Goal: Task Accomplishment & Management: Manage account settings

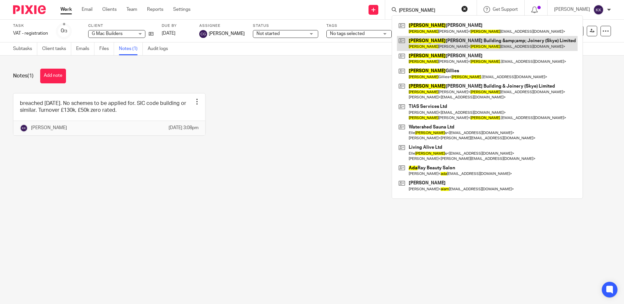
type input "adam"
click at [438, 44] on link at bounding box center [487, 43] width 181 height 15
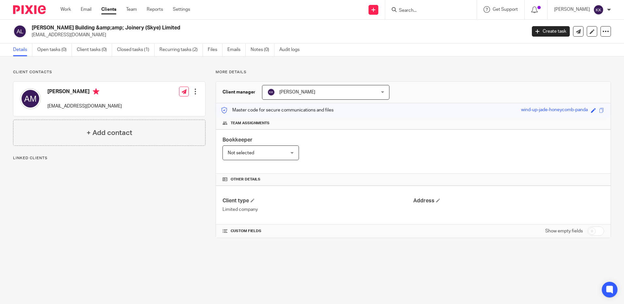
click at [440, 11] on input "Search" at bounding box center [427, 11] width 59 height 6
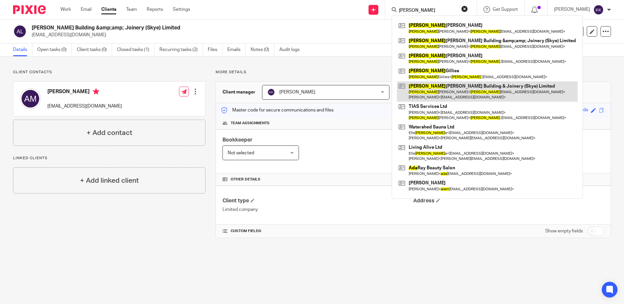
type input "adam"
click at [451, 88] on link at bounding box center [487, 91] width 181 height 20
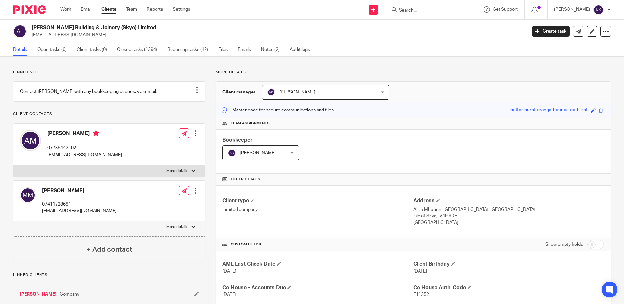
click at [426, 11] on input "Search" at bounding box center [427, 11] width 59 height 6
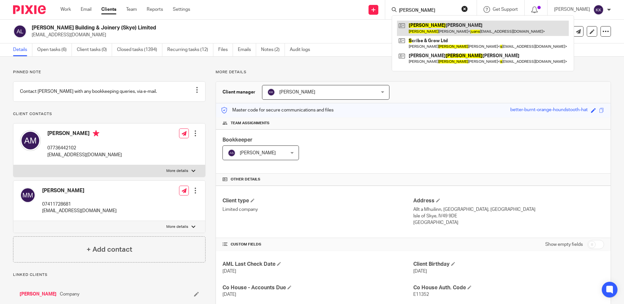
type input "[PERSON_NAME]"
click at [435, 26] on link at bounding box center [483, 28] width 172 height 15
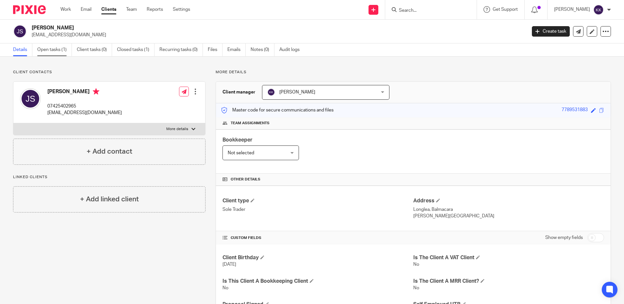
click at [47, 50] on link "Open tasks (1)" at bounding box center [54, 49] width 35 height 13
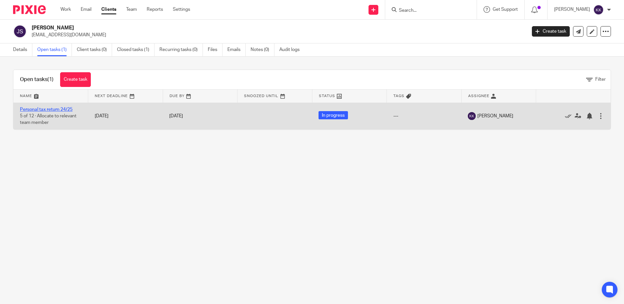
click at [46, 108] on link "Personal tax return 24/25" at bounding box center [46, 109] width 53 height 5
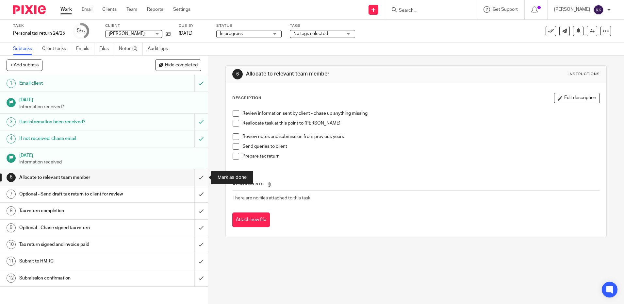
click at [198, 179] on input "submit" at bounding box center [104, 177] width 208 height 16
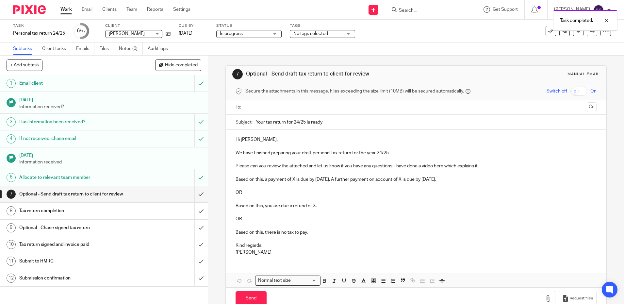
click at [296, 108] on input "text" at bounding box center [416, 108] width 337 height 8
click at [498, 166] on p "Please can you review the attached and let us know if you have any questions. I…" at bounding box center [416, 167] width 361 height 7
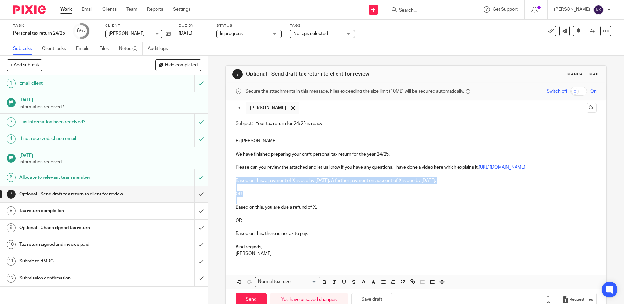
drag, startPoint x: 247, startPoint y: 199, endPoint x: 231, endPoint y: 187, distance: 20.3
click at [231, 187] on div "Hi Juan, We have finished preparing your draft personal tax return for the year…" at bounding box center [416, 196] width 381 height 131
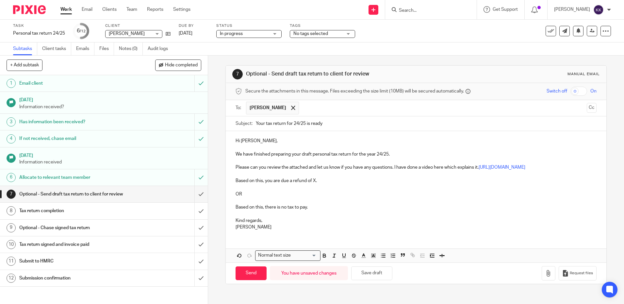
click at [316, 184] on p "Based on this, you are due a refund of X." at bounding box center [416, 180] width 361 height 7
drag, startPoint x: 312, startPoint y: 215, endPoint x: 232, endPoint y: 199, distance: 81.5
click at [232, 199] on div "Hi Juan, We have finished preparing your draft personal tax return for the year…" at bounding box center [416, 183] width 381 height 104
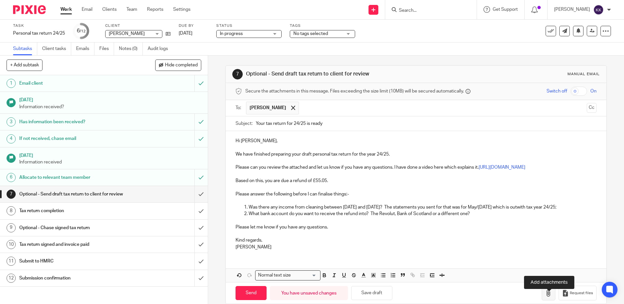
click at [549, 296] on icon "button" at bounding box center [548, 293] width 7 height 7
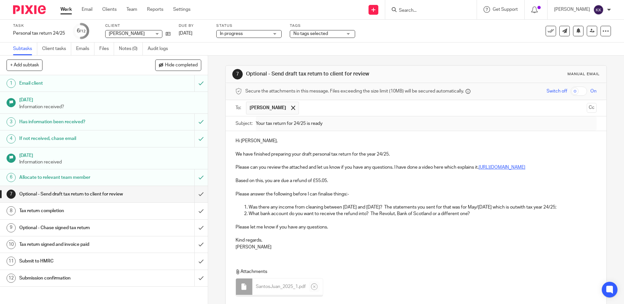
click at [479, 170] on link "https://www.loom.com/share/4b3f168a7e0044a396ea198d1a868907?sid=84a6a378-e351-4…" at bounding box center [502, 167] width 47 height 5
click at [440, 187] on link "https://www.loom.com/share/4b3f168a7e0044a396ea198d1a868907?sid=84a6a378-e351-4…" at bounding box center [442, 186] width 47 height 7
click at [340, 142] on p "Hi Juan," at bounding box center [416, 141] width 361 height 7
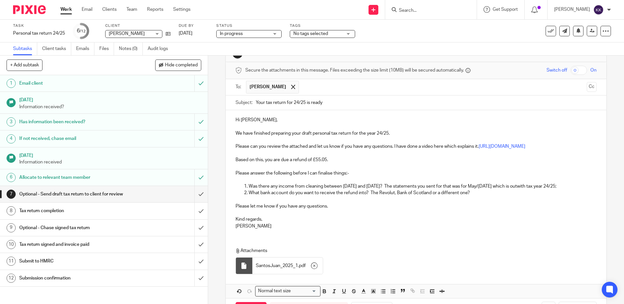
scroll to position [53, 0]
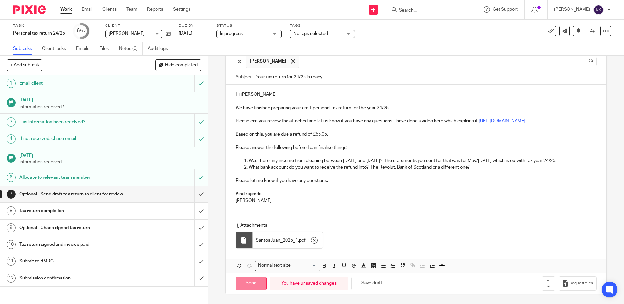
click at [258, 288] on input "Send" at bounding box center [251, 283] width 31 height 14
type input "Sent"
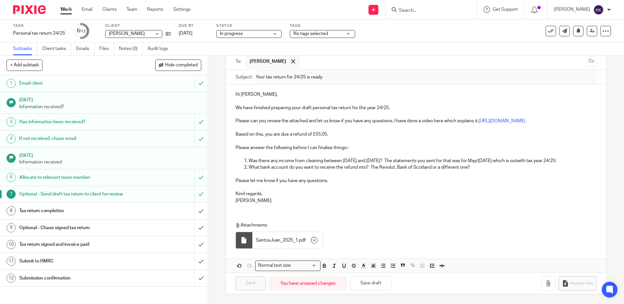
click at [409, 12] on input "Search" at bounding box center [427, 11] width 59 height 6
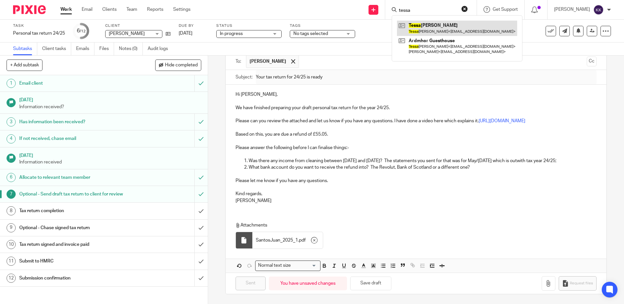
type input "tessa"
click at [419, 27] on link at bounding box center [457, 28] width 120 height 15
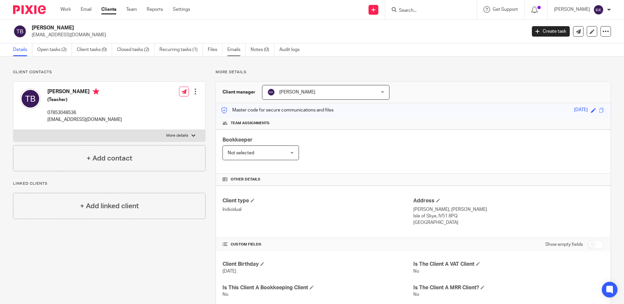
click at [236, 50] on link "Emails" at bounding box center [236, 49] width 18 height 13
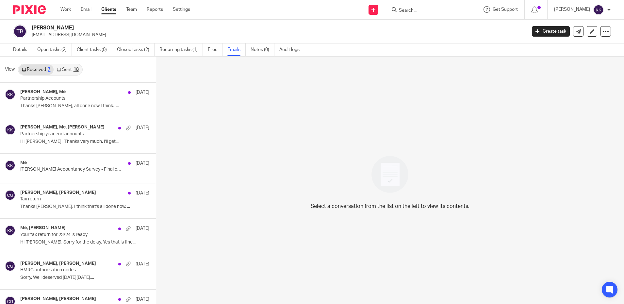
click at [62, 72] on link "Sent 18" at bounding box center [68, 69] width 28 height 10
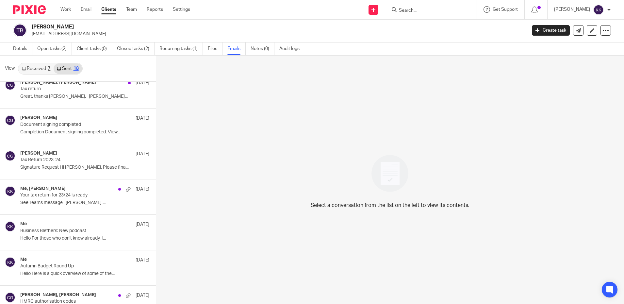
scroll to position [294, 0]
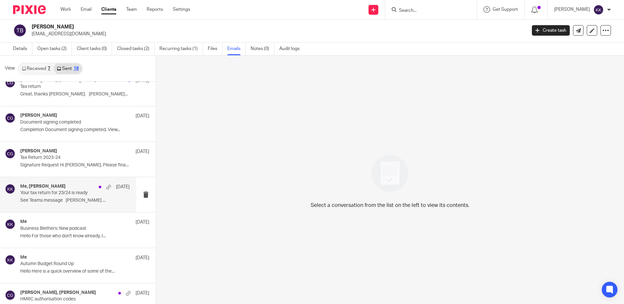
click at [64, 196] on div "Me, Tessa Bennie 3 Dec Your tax return for 23/24 is ready See Teams message Kar…" at bounding box center [74, 195] width 109 height 22
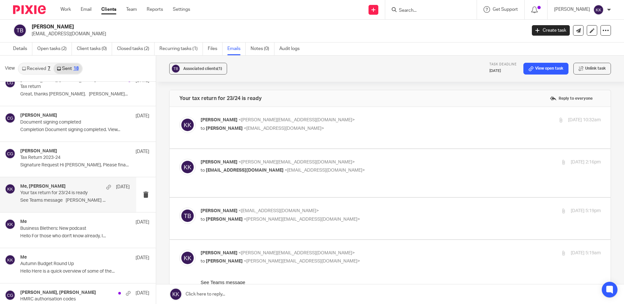
scroll to position [0, 0]
click at [232, 122] on span "[PERSON_NAME]" at bounding box center [219, 120] width 37 height 5
checkbox input "true"
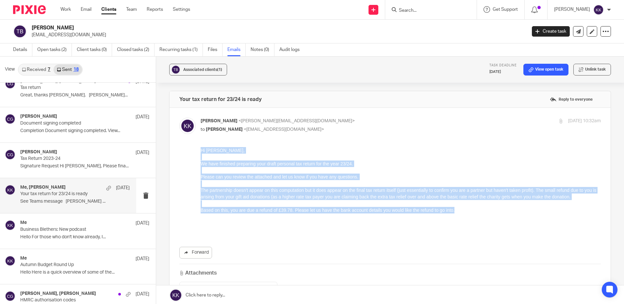
drag, startPoint x: 464, startPoint y: 217, endPoint x: 200, endPoint y: 146, distance: 274.0
click at [200, 147] on html "Hi Tessa, We have finished preparing your draft personal tax return for the yea…" at bounding box center [400, 190] width 401 height 87
copy div "Hi Tessa, We have finished preparing your draft personal tax return for the yea…"
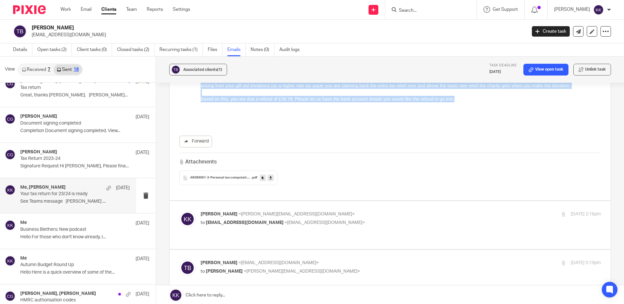
scroll to position [133, 0]
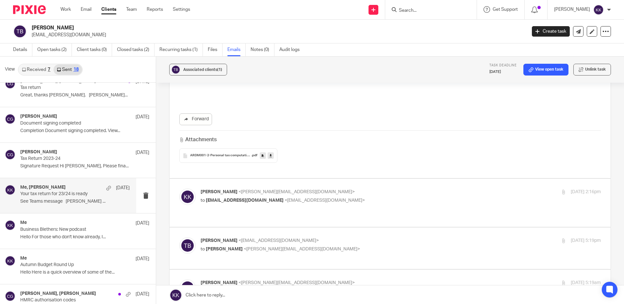
click at [230, 190] on span "[PERSON_NAME]" at bounding box center [219, 192] width 37 height 5
checkbox input "true"
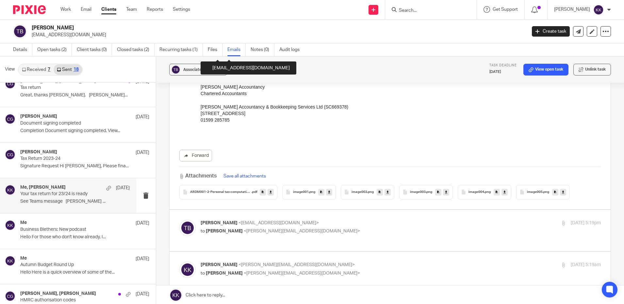
scroll to position [560, 0]
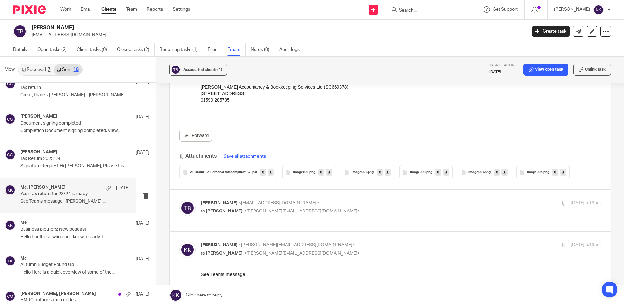
click at [222, 201] on span "[PERSON_NAME]" at bounding box center [219, 203] width 37 height 5
checkbox input "true"
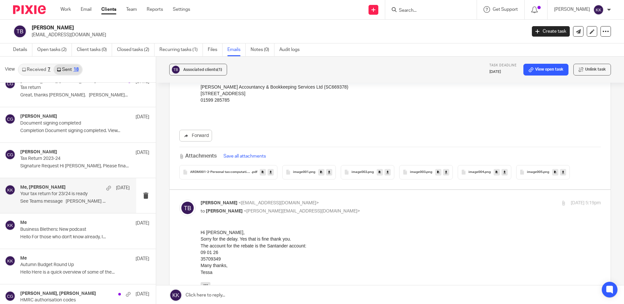
scroll to position [0, 0]
click at [46, 49] on link "Open tasks (2)" at bounding box center [54, 49] width 35 height 13
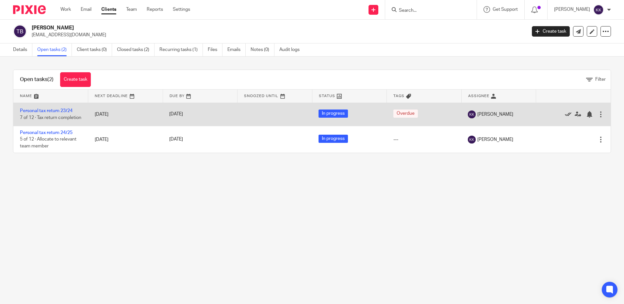
click at [567, 116] on icon at bounding box center [568, 114] width 7 height 7
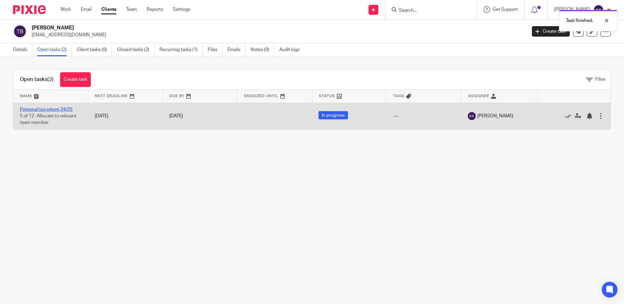
click at [54, 108] on link "Personal tax return 24/25" at bounding box center [46, 109] width 53 height 5
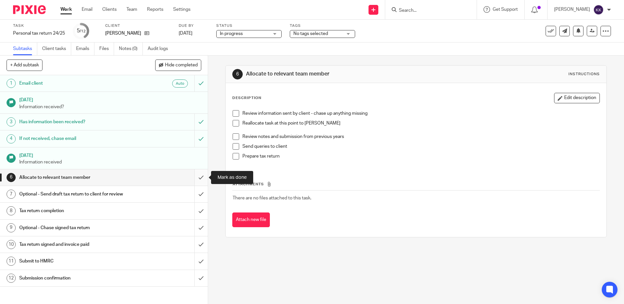
click at [200, 176] on input "submit" at bounding box center [104, 177] width 208 height 16
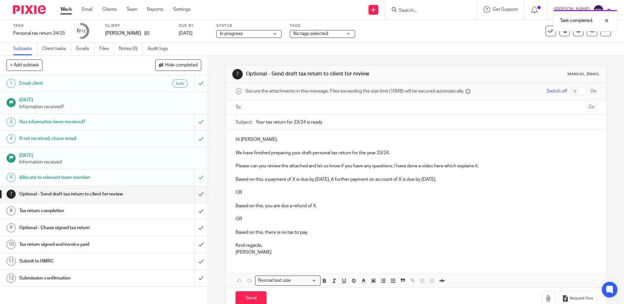
click at [289, 108] on input "text" at bounding box center [416, 108] width 337 height 8
drag, startPoint x: 304, startPoint y: 124, endPoint x: 296, endPoint y: 123, distance: 7.2
click at [296, 123] on input "Your tax return for 23/24 is ready" at bounding box center [426, 123] width 341 height 15
drag, startPoint x: 304, startPoint y: 122, endPoint x: 296, endPoint y: 121, distance: 8.2
click at [296, 121] on input "Your tax return for 23/24 is ready" at bounding box center [426, 123] width 341 height 15
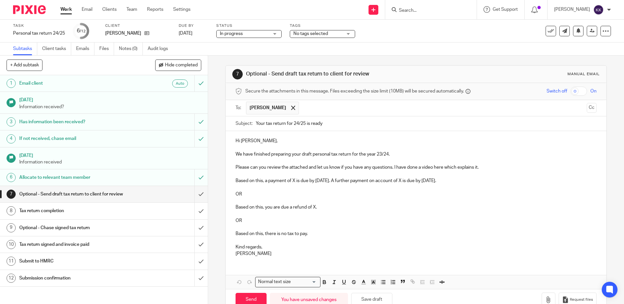
type input "Your tax return for 24/25 is ready"
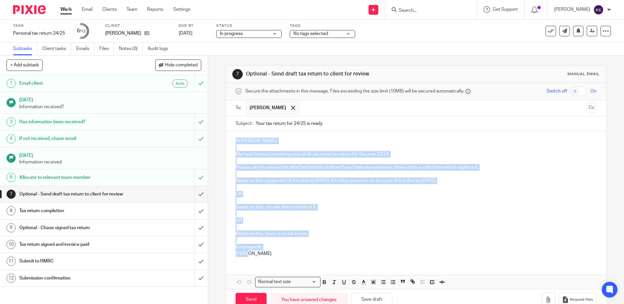
drag, startPoint x: 261, startPoint y: 250, endPoint x: 219, endPoint y: 129, distance: 128.2
click at [219, 129] on div "7 Optional - Send draft tax return to client for review Manual email Secure the…" at bounding box center [416, 180] width 416 height 248
paste div
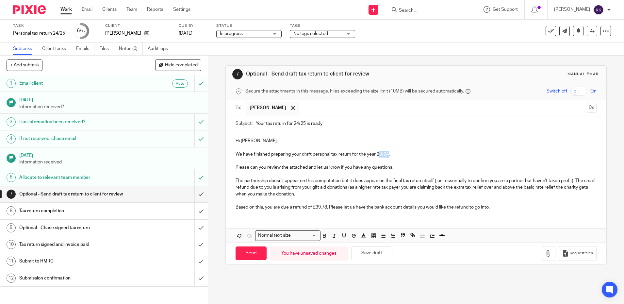
drag, startPoint x: 390, startPoint y: 153, endPoint x: 380, endPoint y: 154, distance: 9.8
click at [380, 154] on p "We have finished preparing your draft personal tax return for the year 23/24." at bounding box center [416, 154] width 361 height 7
click at [341, 179] on p "The partnership doesn't appear on this computation but it does appear on the fi…" at bounding box center [416, 187] width 361 height 20
drag, startPoint x: 579, startPoint y: 180, endPoint x: 581, endPoint y: 177, distance: 3.5
click at [579, 180] on p "The partnership doesn't appear on this computation but it does appear on the fi…" at bounding box center [416, 187] width 361 height 20
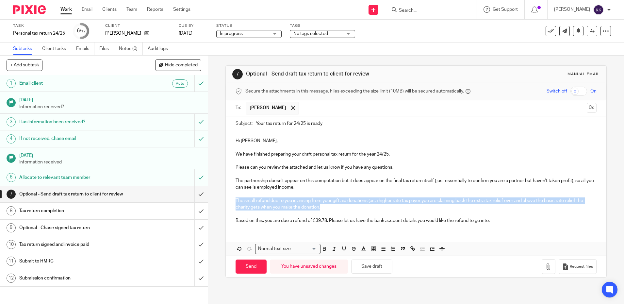
drag, startPoint x: 321, startPoint y: 207, endPoint x: 229, endPoint y: 201, distance: 91.3
click at [230, 201] on div "Hi Tessa, We have finished preparing your draft personal tax return for the yea…" at bounding box center [416, 179] width 381 height 97
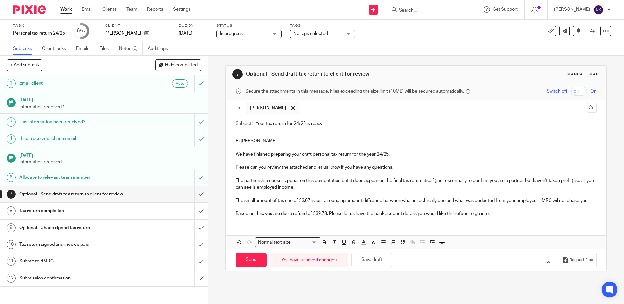
click at [432, 189] on p "The partnership doesn't appear on this computation but it does appear on the fi…" at bounding box center [416, 183] width 361 height 13
click at [379, 199] on p "The small amount of tax due of £3.67 is just a rounding amount diffrence betwee…" at bounding box center [416, 200] width 361 height 7
drag, startPoint x: 595, startPoint y: 201, endPoint x: 543, endPoint y: 201, distance: 51.3
click at [544, 201] on p "The small amount of tax due of £3.67 is just a rounding amount difference betwe…" at bounding box center [416, 200] width 361 height 7
click at [450, 198] on p "The small amount of tax due of £3.67 is just a rounding amount difference betwe…" at bounding box center [416, 200] width 361 height 7
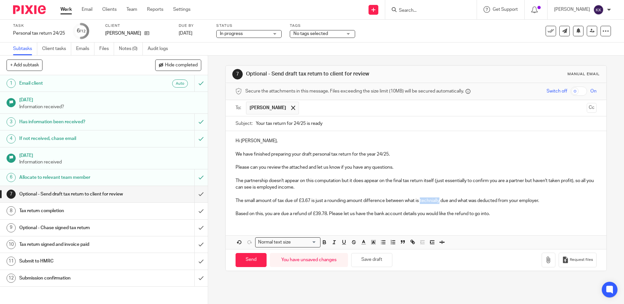
drag, startPoint x: 441, startPoint y: 200, endPoint x: 421, endPoint y: 199, distance: 19.3
click at [421, 199] on p "The small amount of tax due of £3.67 is just a rounding amount difference betwe…" at bounding box center [416, 200] width 361 height 7
click at [522, 198] on p "The small amount of tax due of £3.67 is just a rounding amount difference betwe…" at bounding box center [416, 200] width 361 height 7
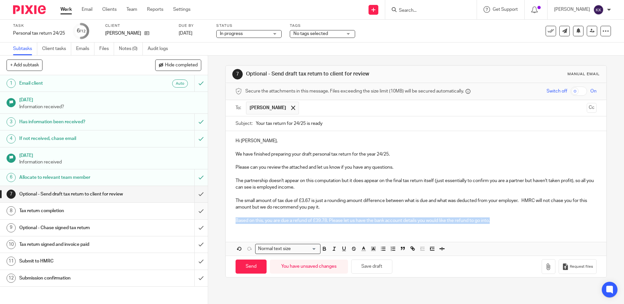
drag, startPoint x: 514, startPoint y: 223, endPoint x: 207, endPoint y: 219, distance: 306.6
click at [208, 219] on div "+ Add subtask Hide completed Cancel + Add 1 Email client Auto 8 May 2025 Inform…" at bounding box center [312, 180] width 624 height 248
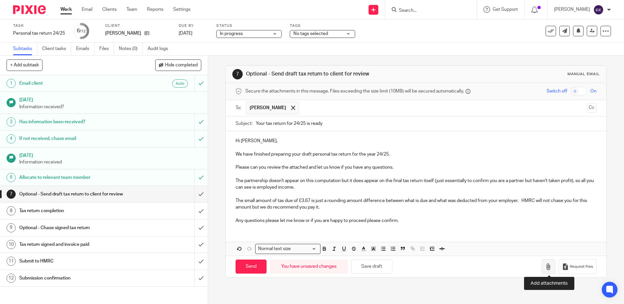
click at [547, 267] on icon "button" at bounding box center [548, 266] width 7 height 7
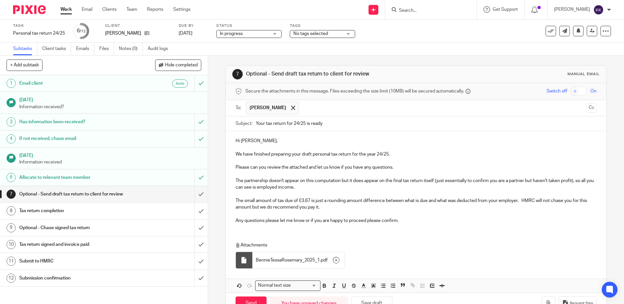
scroll to position [20, 0]
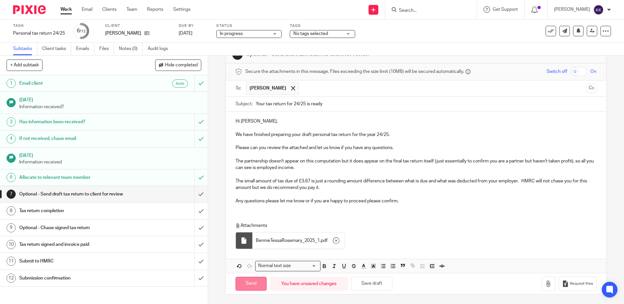
click at [252, 280] on input "Send" at bounding box center [251, 284] width 31 height 14
type input "Sent"
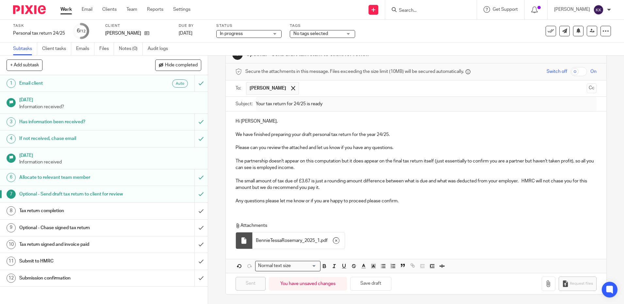
click at [423, 12] on input "Search" at bounding box center [427, 11] width 59 height 6
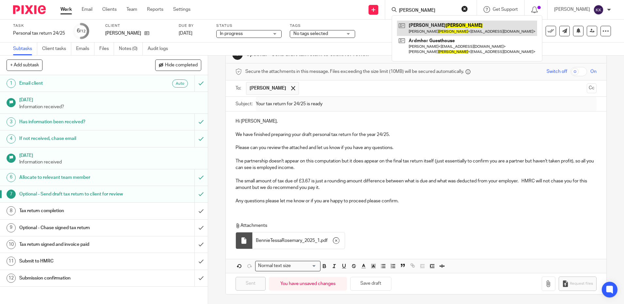
type input "dawson"
click at [426, 30] on link at bounding box center [467, 28] width 140 height 15
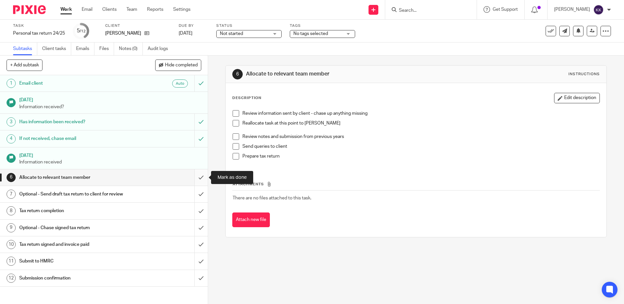
click at [202, 180] on input "submit" at bounding box center [104, 177] width 208 height 16
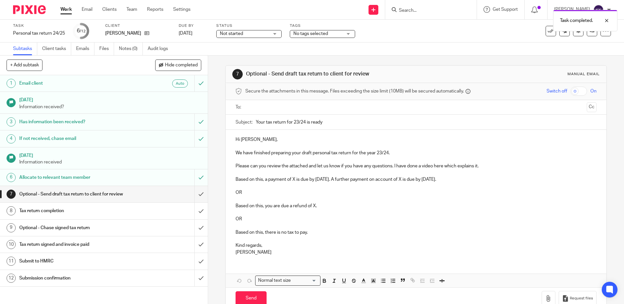
drag, startPoint x: 304, startPoint y: 121, endPoint x: 296, endPoint y: 120, distance: 8.3
click at [296, 120] on input "Your tax return for 23/24 is ready" at bounding box center [426, 122] width 341 height 15
type input "Your tax return for 24/25 is ready"
drag, startPoint x: 389, startPoint y: 152, endPoint x: 380, endPoint y: 153, distance: 9.2
click at [380, 153] on p "We have finished preparing your draft personal tax return for the year 23/24." at bounding box center [416, 153] width 361 height 7
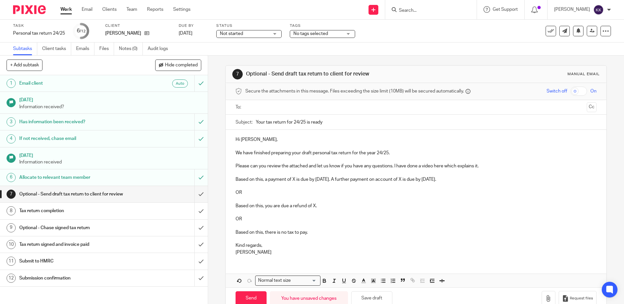
click at [493, 165] on p "Please can you review the attached and let us know if you have any questions. I…" at bounding box center [416, 166] width 361 height 7
click at [294, 183] on p "Based on this, a payment of X is due by [DATE]. A further payment on account of…" at bounding box center [416, 179] width 361 height 7
click at [295, 183] on p "Based on this, a payment of £ is due by [DATE]. A further payment on account of…" at bounding box center [416, 179] width 361 height 7
click at [373, 183] on p "Based on this, a payment of £3,672.64 is due by [DATE]. A further payment on ac…" at bounding box center [416, 179] width 361 height 7
click at [444, 183] on p "Based on this, a payment of £3,672.64 is due by [DATE]. A further payment on ac…" at bounding box center [416, 179] width 361 height 7
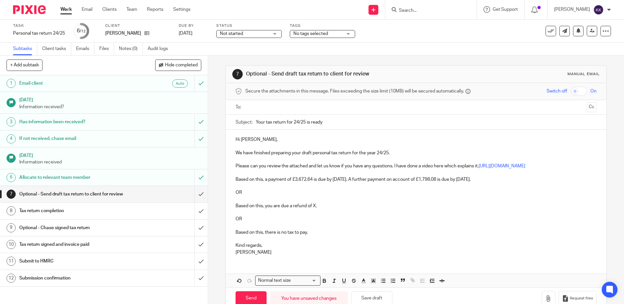
click at [514, 183] on p "Based on this, a payment of £3,672.64 is due by [DATE]. A further payment on ac…" at bounding box center [416, 179] width 361 height 7
drag, startPoint x: 261, startPoint y: 260, endPoint x: 223, endPoint y: 202, distance: 69.4
click at [223, 202] on div "7 Optional - Send draft tax return to client for review Manual email Secure the…" at bounding box center [416, 180] width 416 height 248
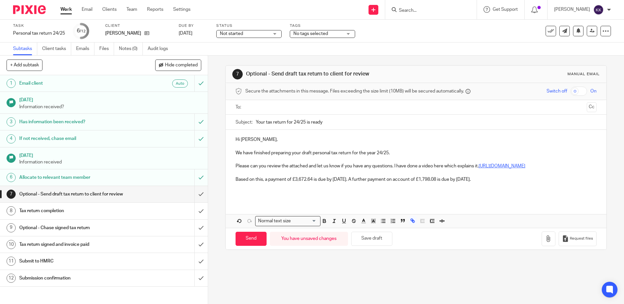
click at [479, 168] on link "[URL][DOMAIN_NAME]" at bounding box center [502, 166] width 47 height 5
click at [326, 186] on link "[URL][DOMAIN_NAME]" at bounding box center [336, 185] width 47 height 7
click at [326, 109] on input "text" at bounding box center [416, 108] width 337 height 8
click at [367, 143] on p "Hi [PERSON_NAME]," at bounding box center [416, 141] width 361 height 7
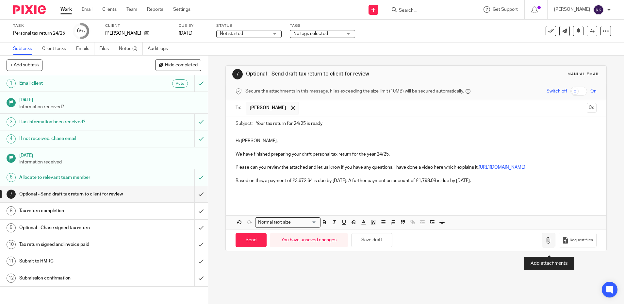
click at [546, 243] on icon "button" at bounding box center [548, 240] width 7 height 7
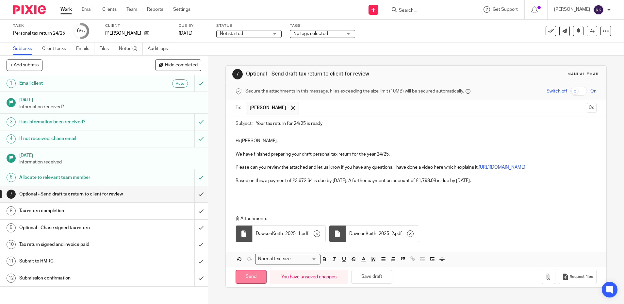
click at [249, 284] on input "Send" at bounding box center [251, 277] width 31 height 14
type input "Sent"
